Goal: Find specific page/section

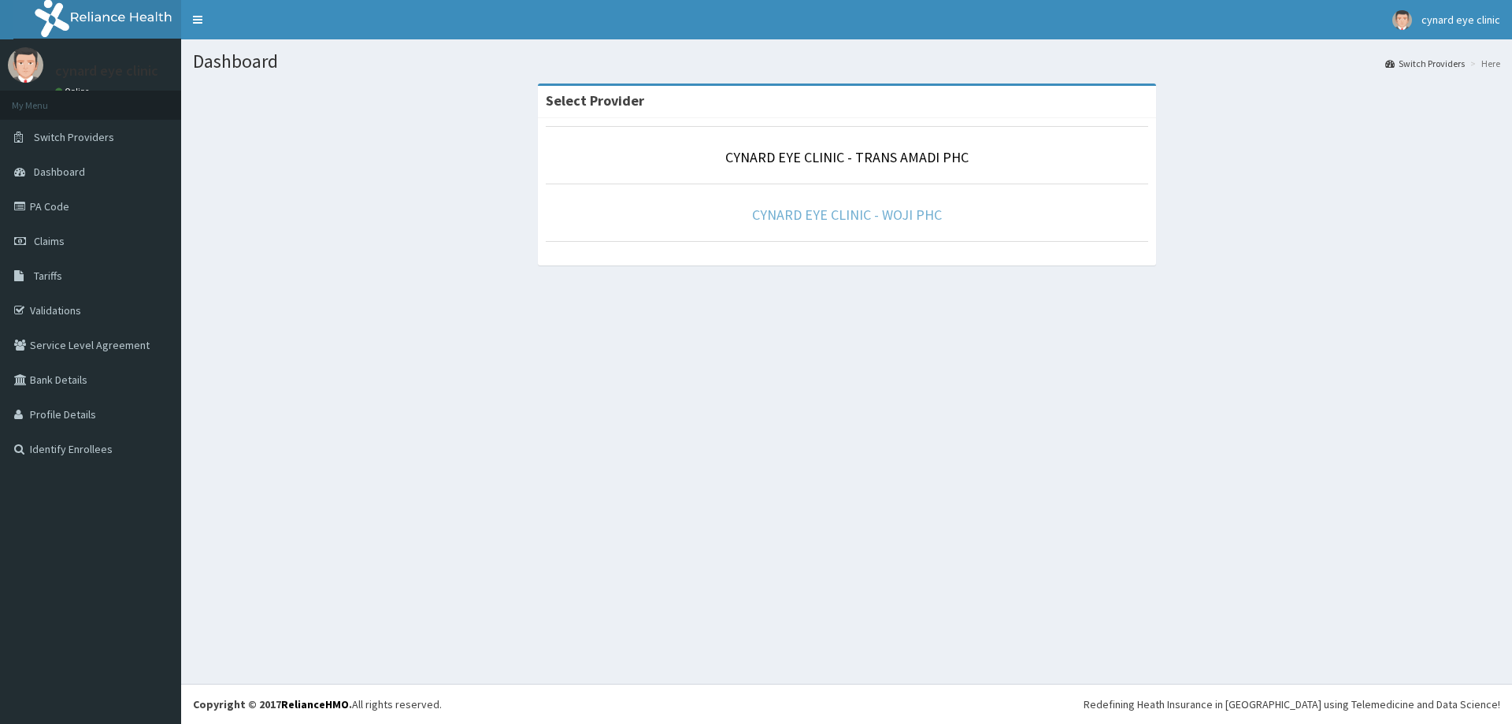
click at [839, 210] on link "CYNARD EYE CLINIC - WOJI PHC" at bounding box center [847, 215] width 190 height 18
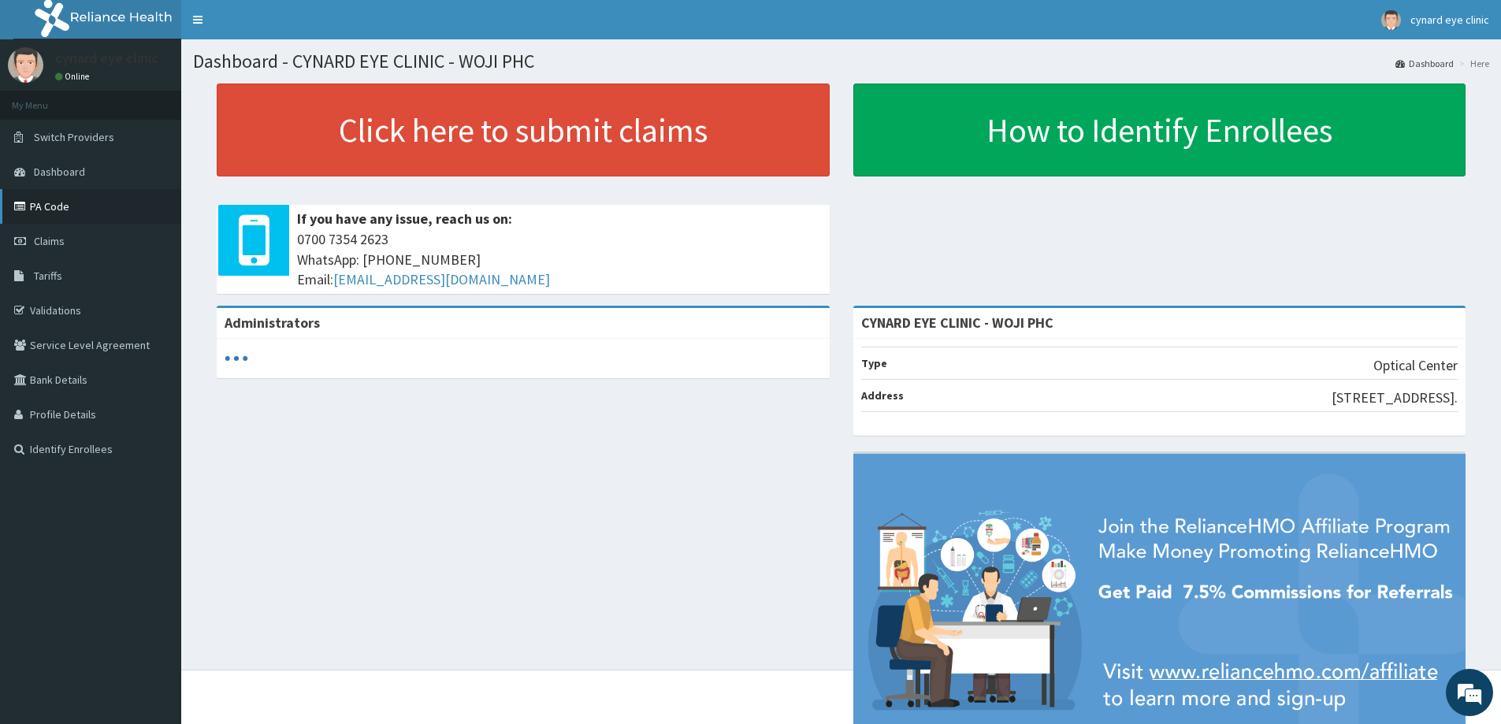
click at [39, 207] on link "PA Code" at bounding box center [90, 206] width 181 height 35
